Goal: Task Accomplishment & Management: Manage account settings

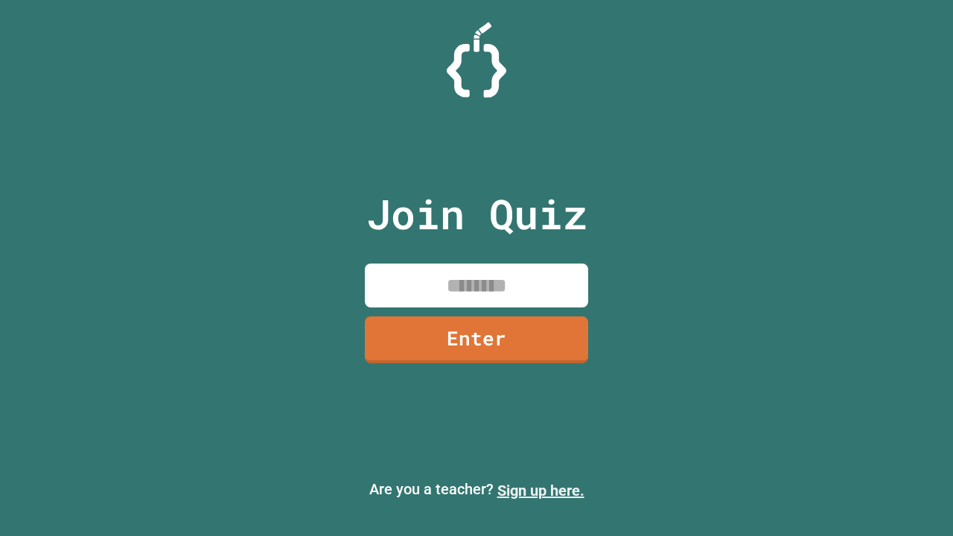
click at [541, 491] on link "Sign up here." at bounding box center [540, 491] width 87 height 18
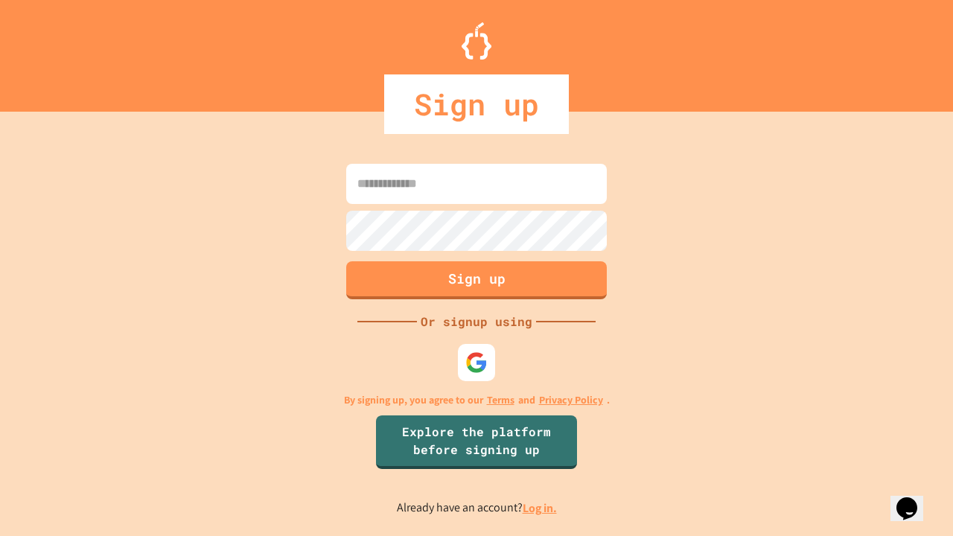
click at [541, 508] on link "Log in." at bounding box center [540, 508] width 34 height 16
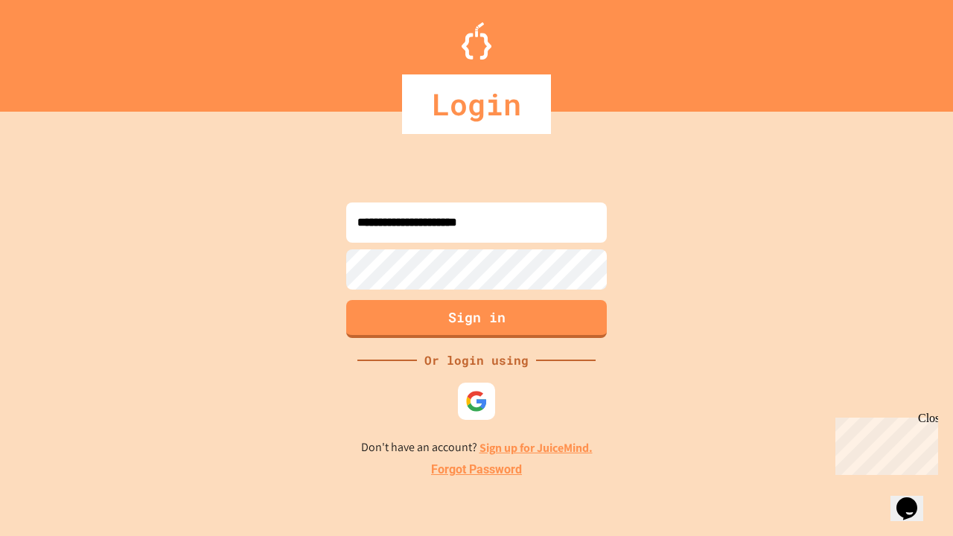
type input "**********"
